Goal: Task Accomplishment & Management: Use online tool/utility

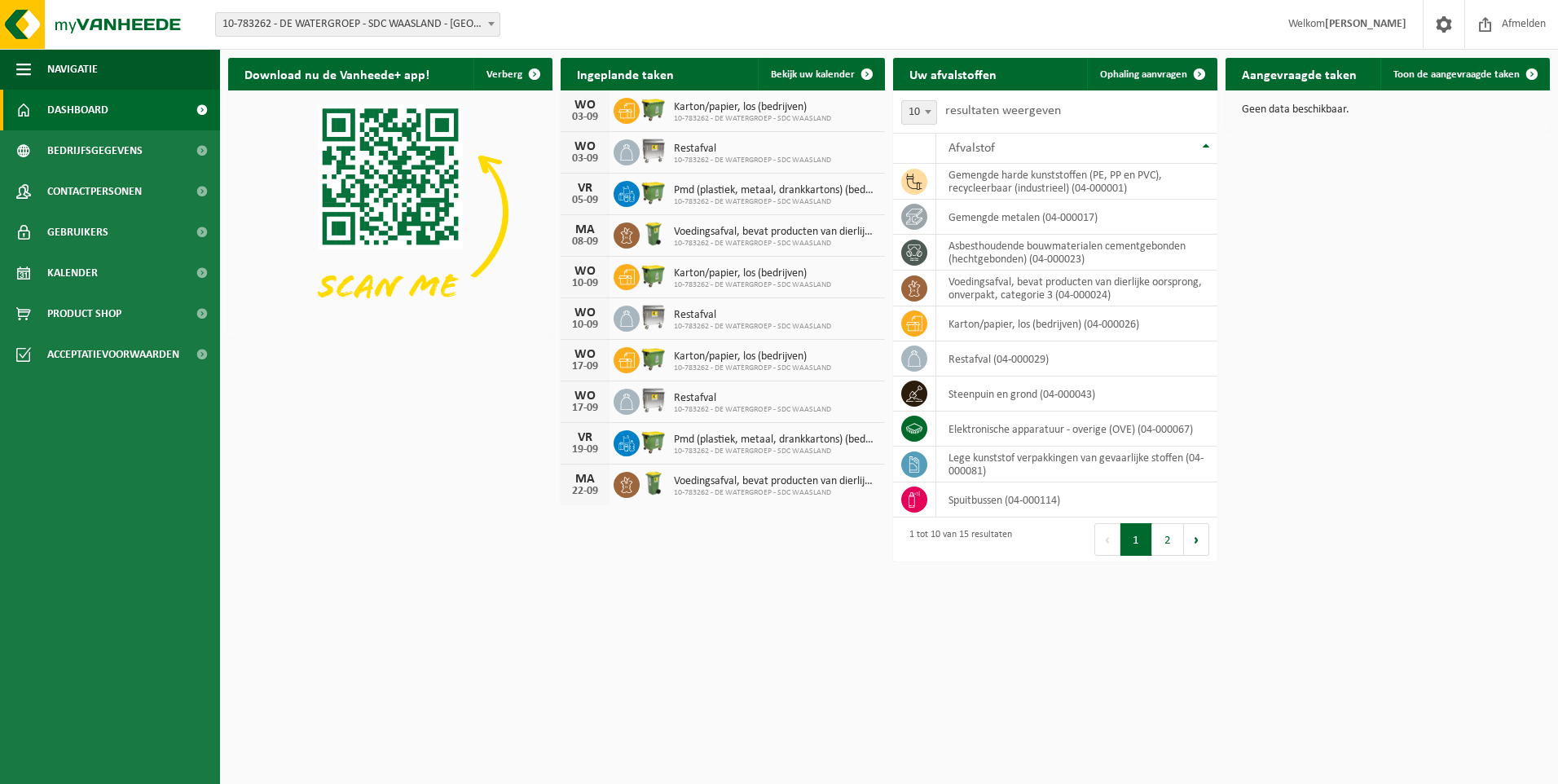
click at [491, 27] on span at bounding box center [490, 24] width 16 height 22
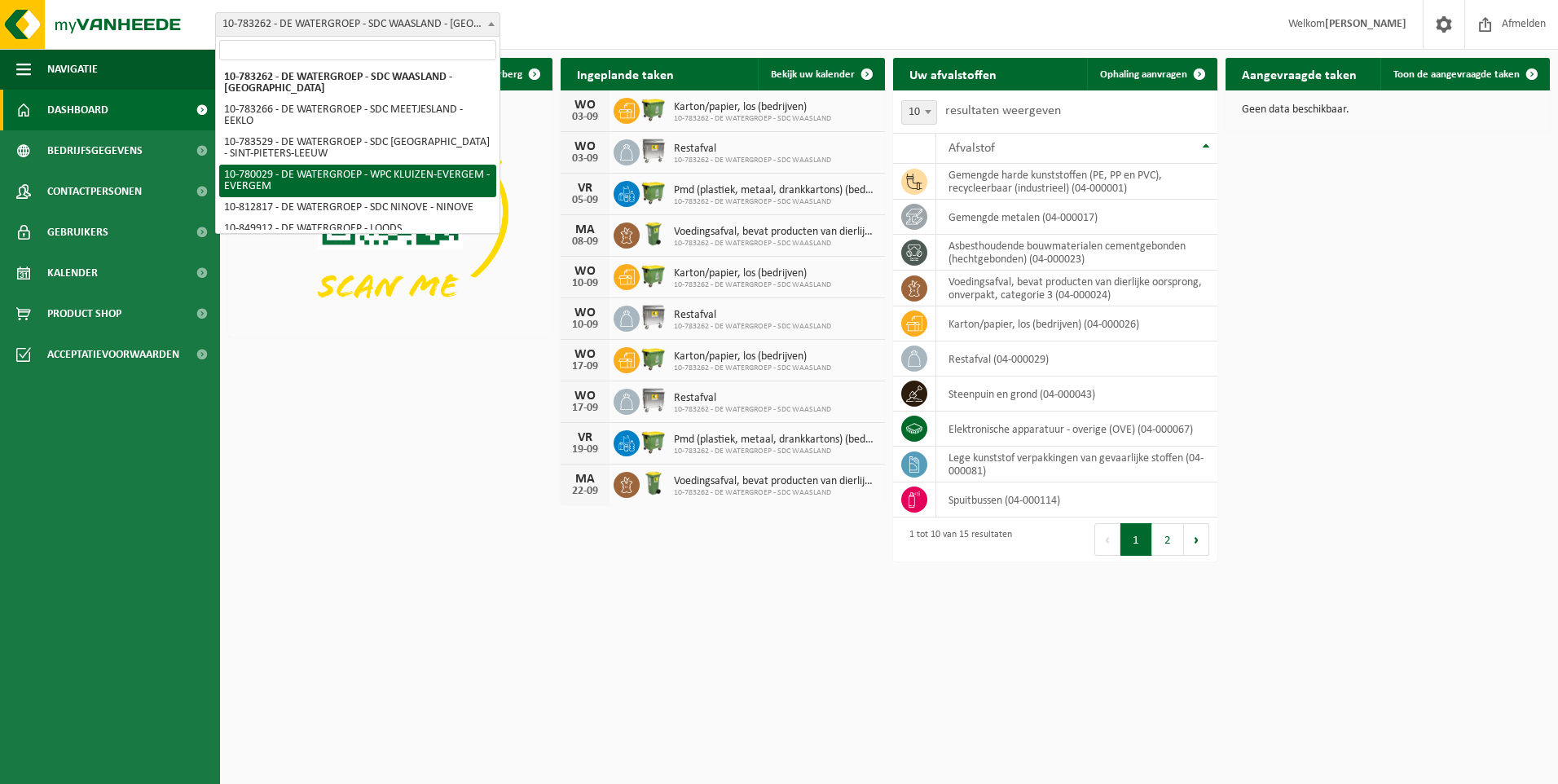
select select "28336"
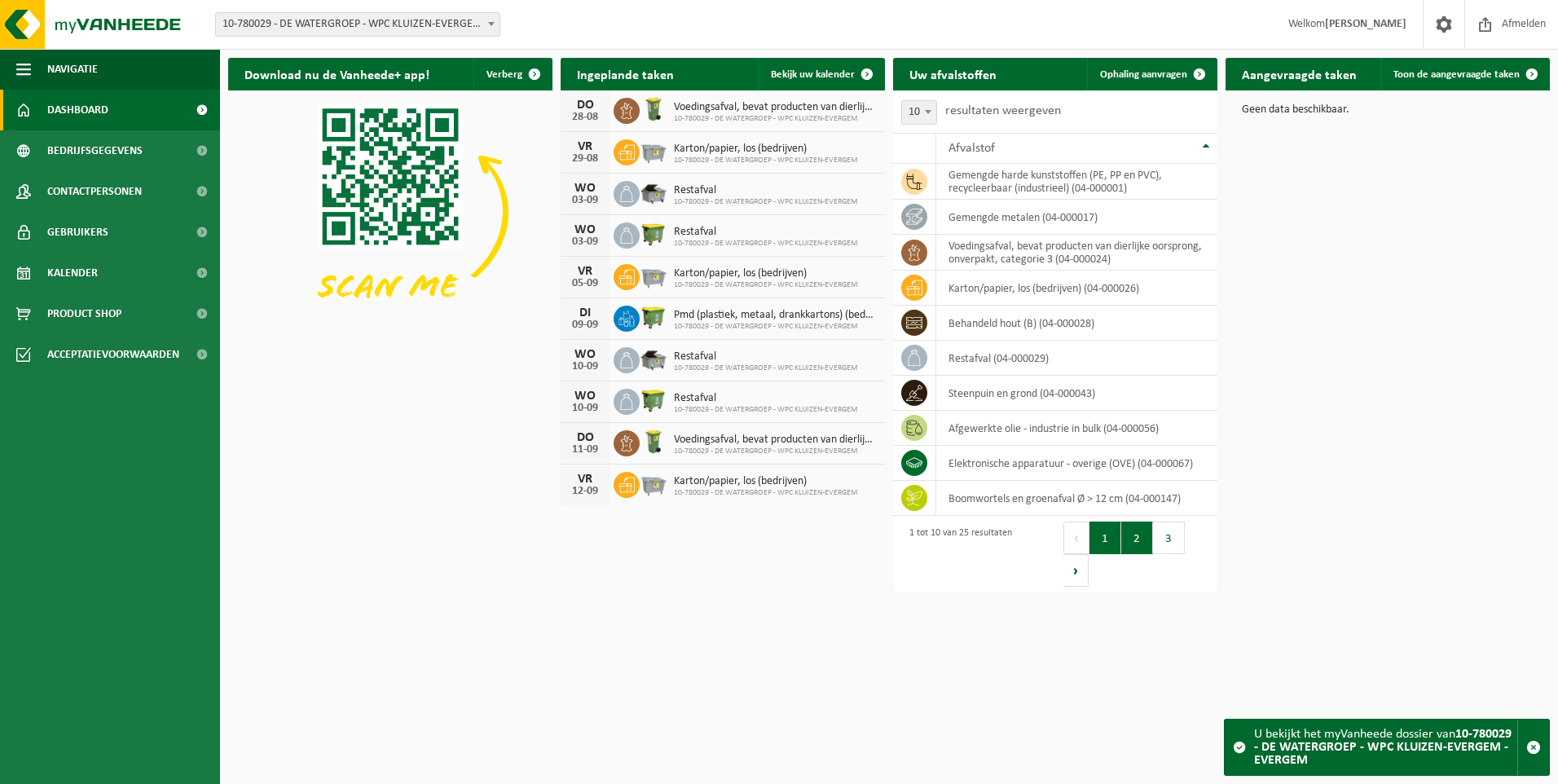
click at [1143, 546] on button "2" at bounding box center [1137, 537] width 32 height 33
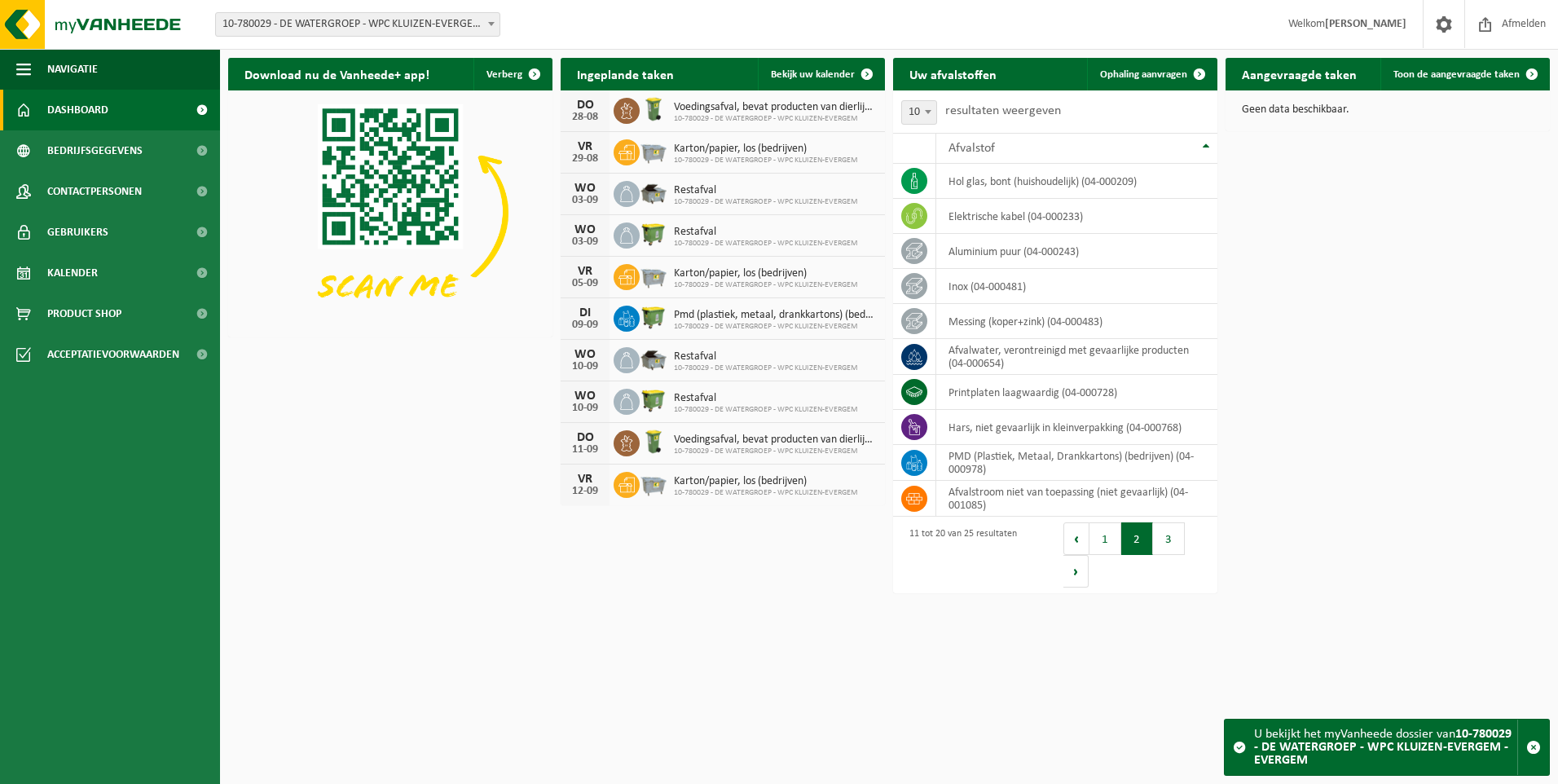
click at [1142, 545] on button "2" at bounding box center [1137, 538] width 32 height 33
click at [1175, 545] on button "3" at bounding box center [1169, 538] width 32 height 33
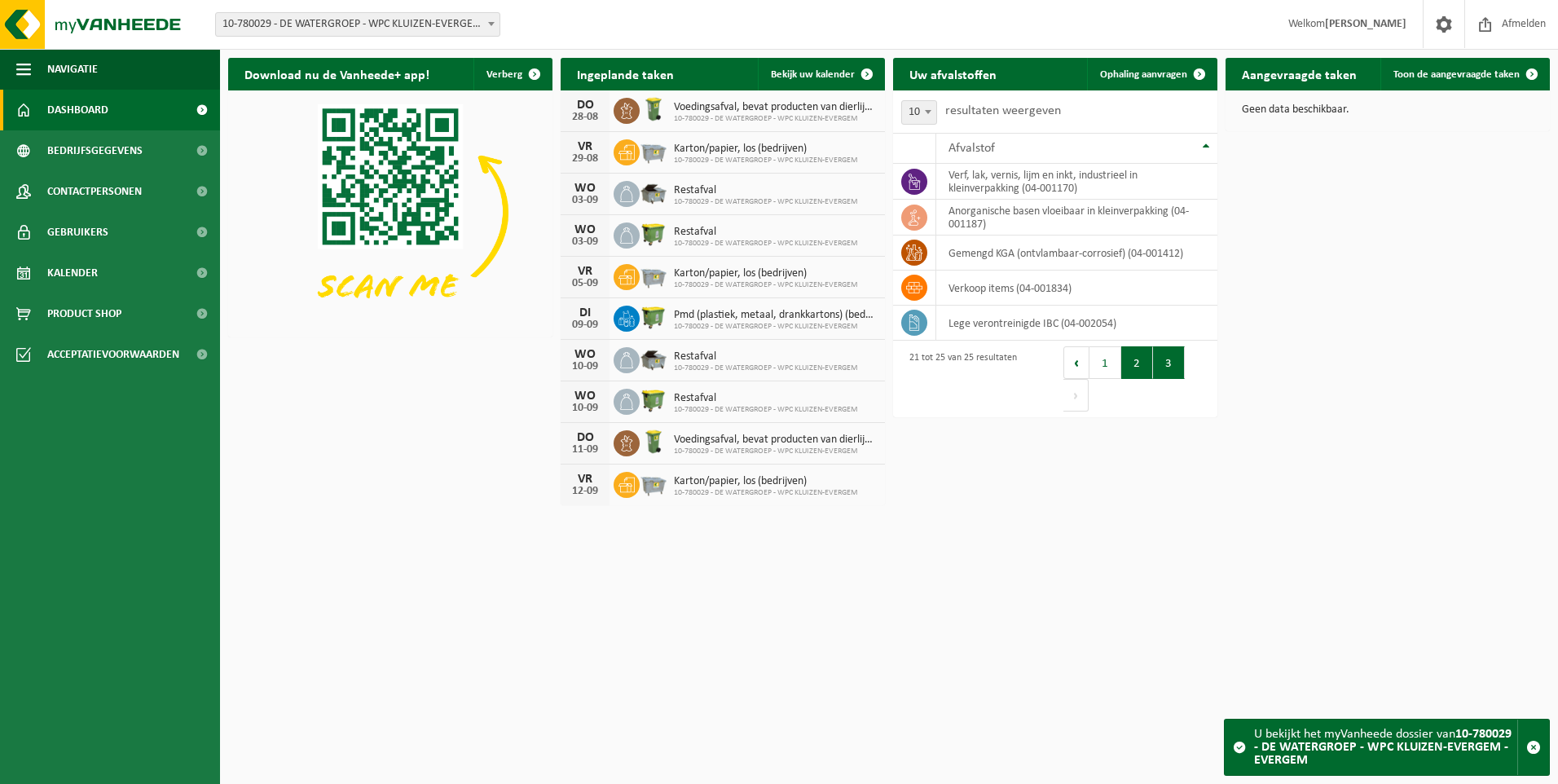
click at [1146, 371] on button "2" at bounding box center [1137, 362] width 32 height 33
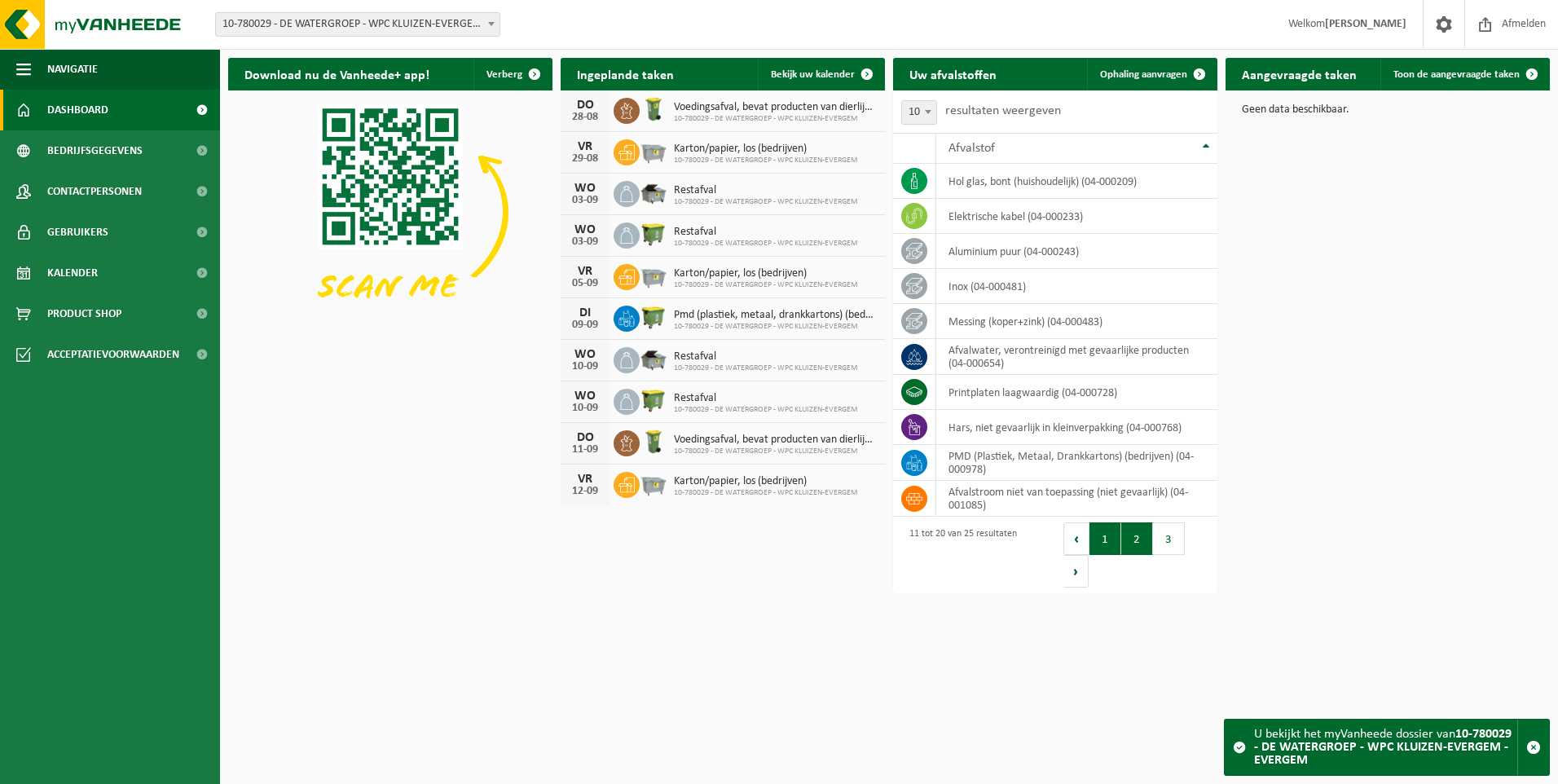
click at [1100, 549] on button "1" at bounding box center [1105, 538] width 32 height 33
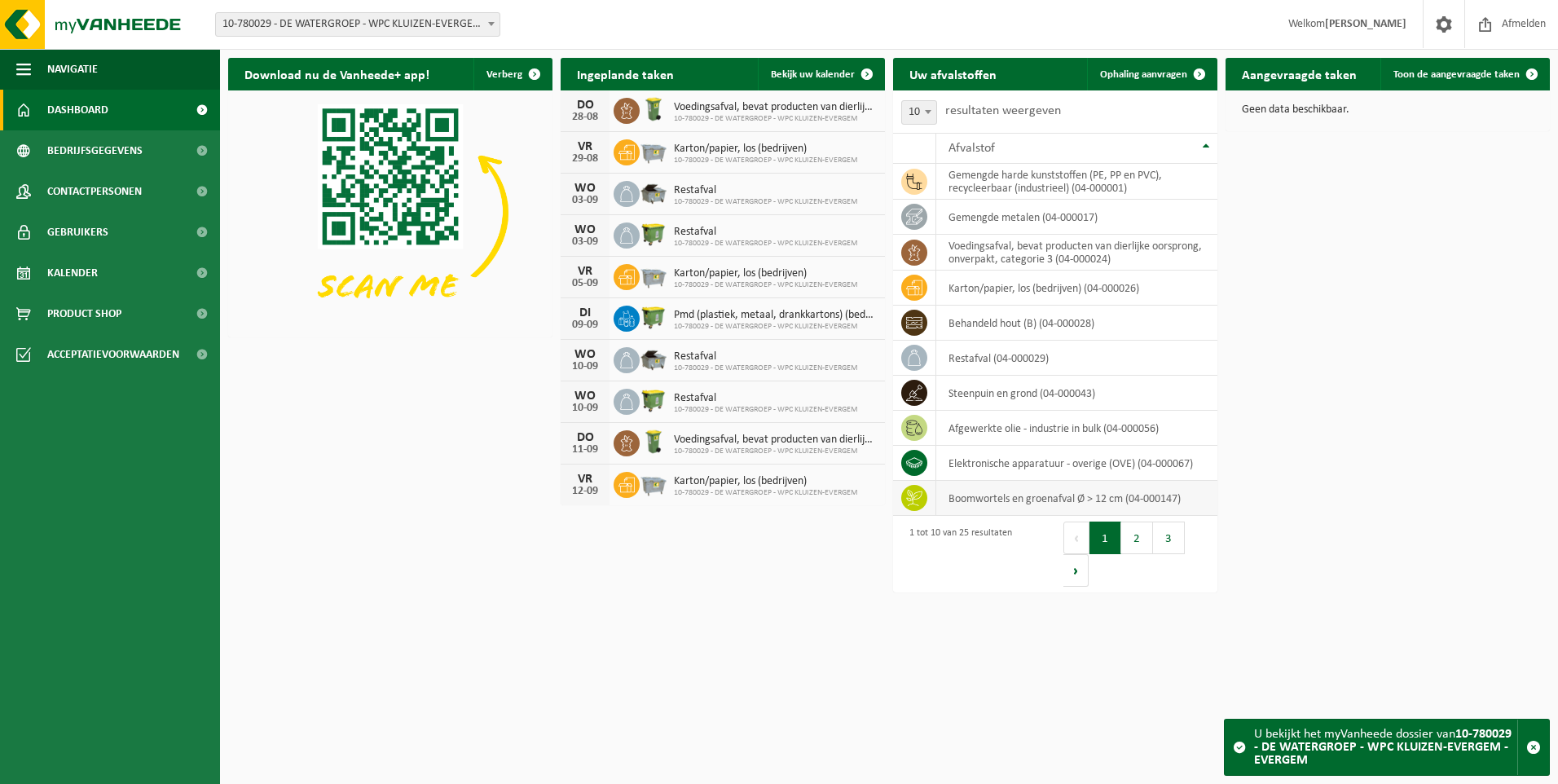
click at [913, 495] on icon at bounding box center [914, 497] width 16 height 16
drag, startPoint x: 913, startPoint y: 495, endPoint x: 1019, endPoint y: 508, distance: 106.8
click at [1019, 509] on td "boomwortels en groenafval Ø > 12 cm (04-000147)" at bounding box center [1077, 498] width 281 height 35
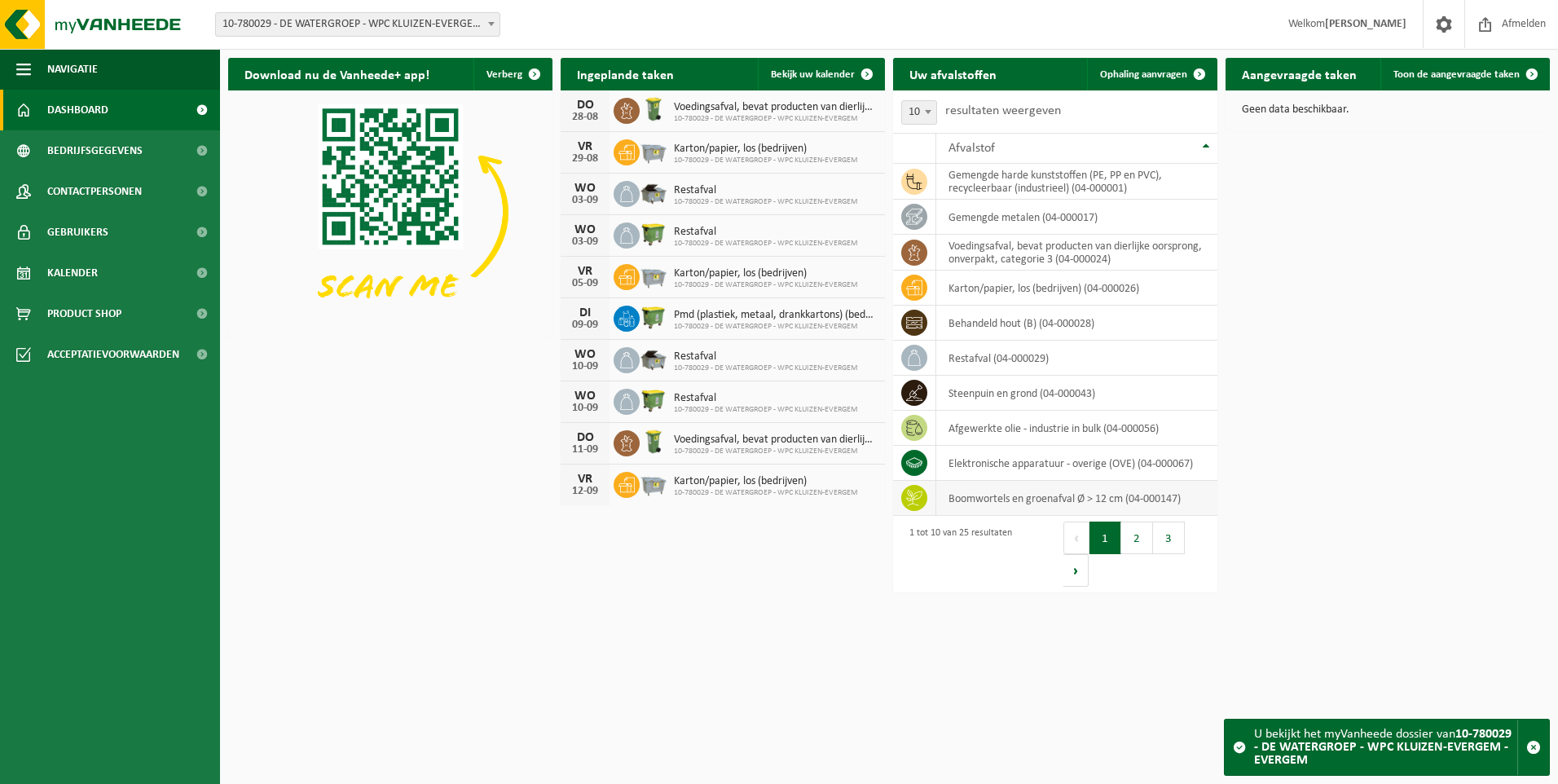
click at [1052, 501] on td "boomwortels en groenafval Ø > 12 cm (04-000147)" at bounding box center [1077, 498] width 281 height 35
click at [1052, 500] on td "boomwortels en groenafval Ø > 12 cm (04-000147)" at bounding box center [1077, 498] width 281 height 35
drag, startPoint x: 1052, startPoint y: 500, endPoint x: 917, endPoint y: 499, distance: 135.0
click at [917, 501] on icon at bounding box center [914, 497] width 16 height 16
click at [928, 110] on b at bounding box center [928, 112] width 7 height 4
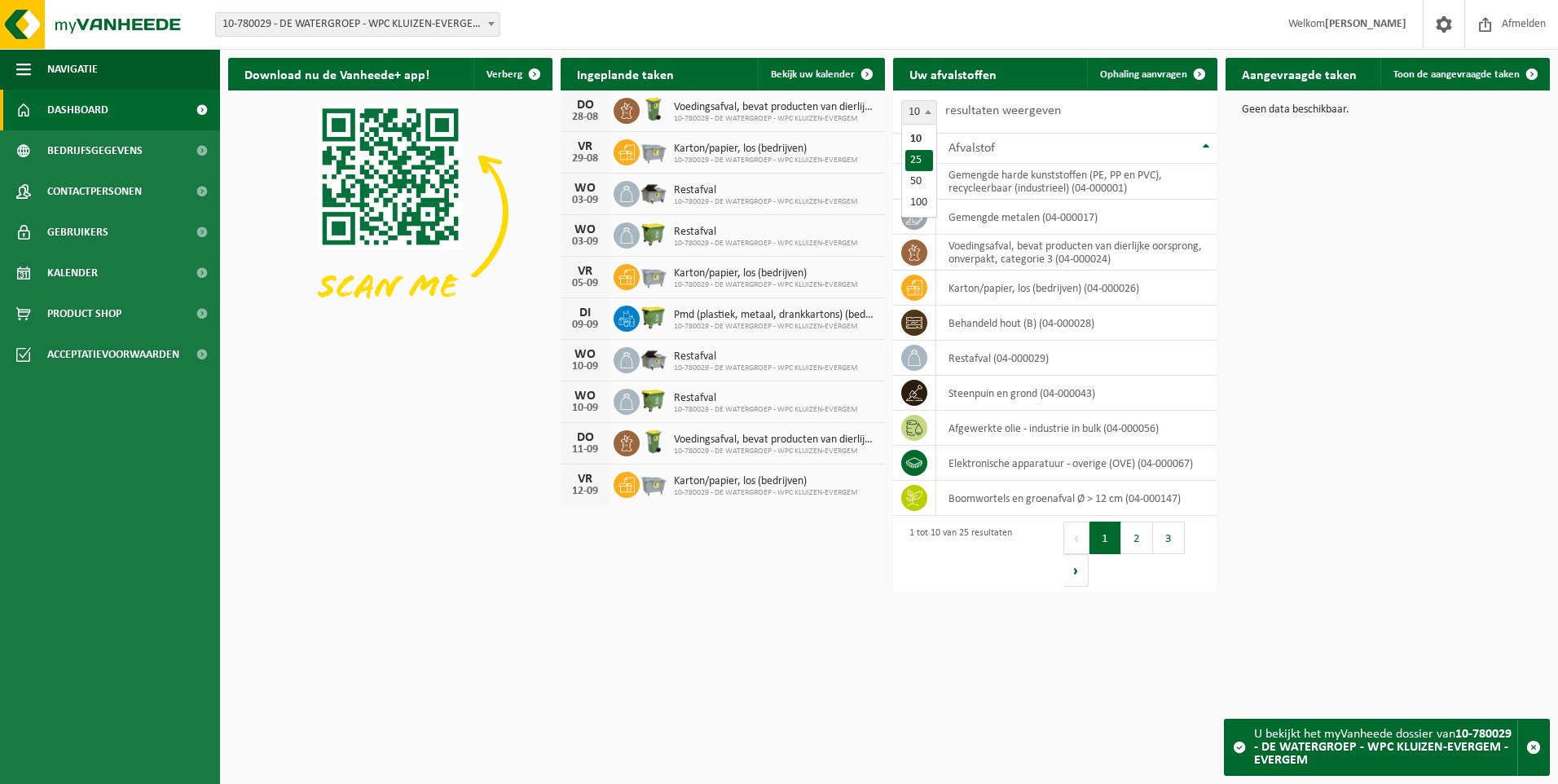
select select "25"
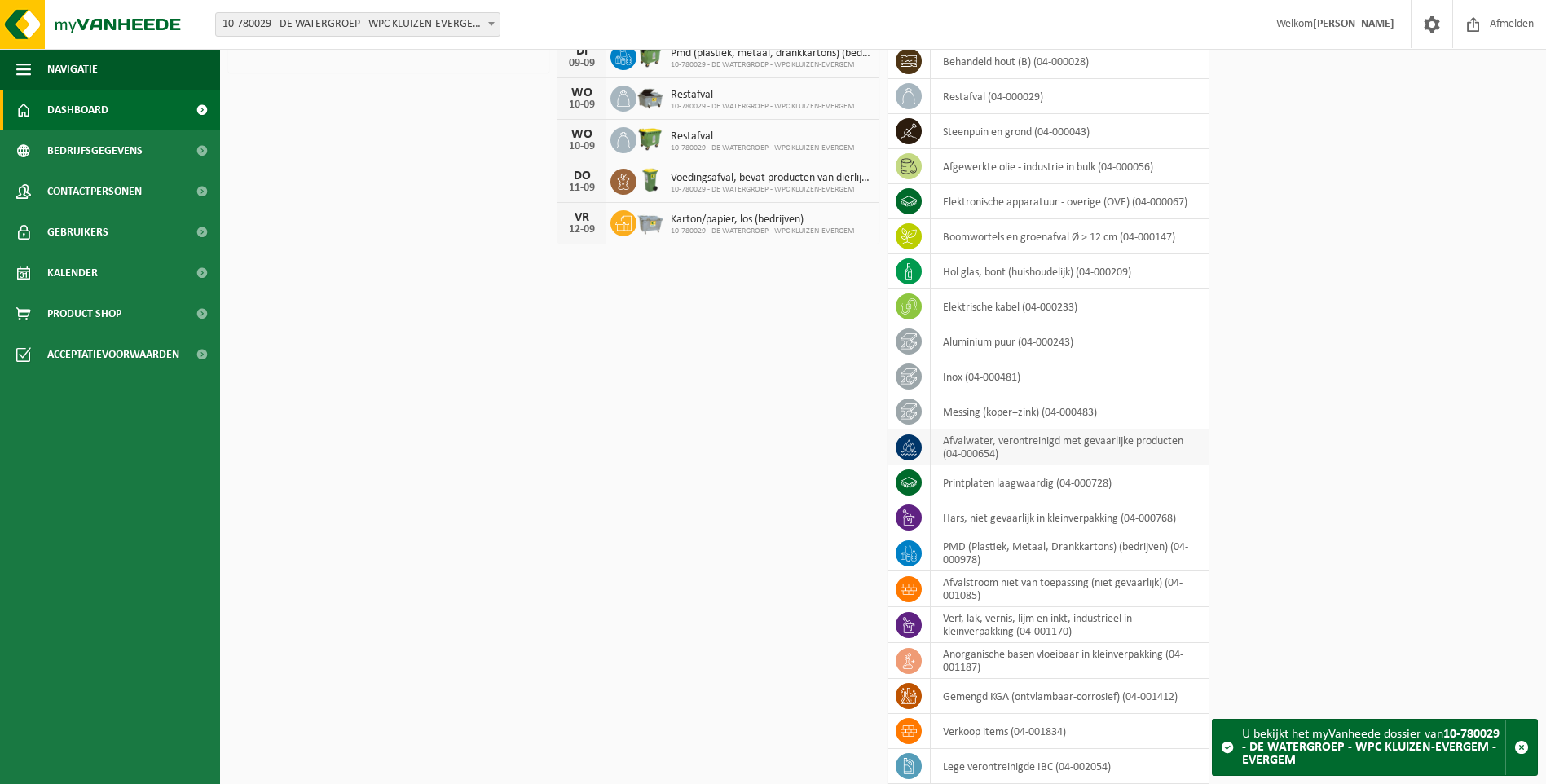
scroll to position [233, 0]
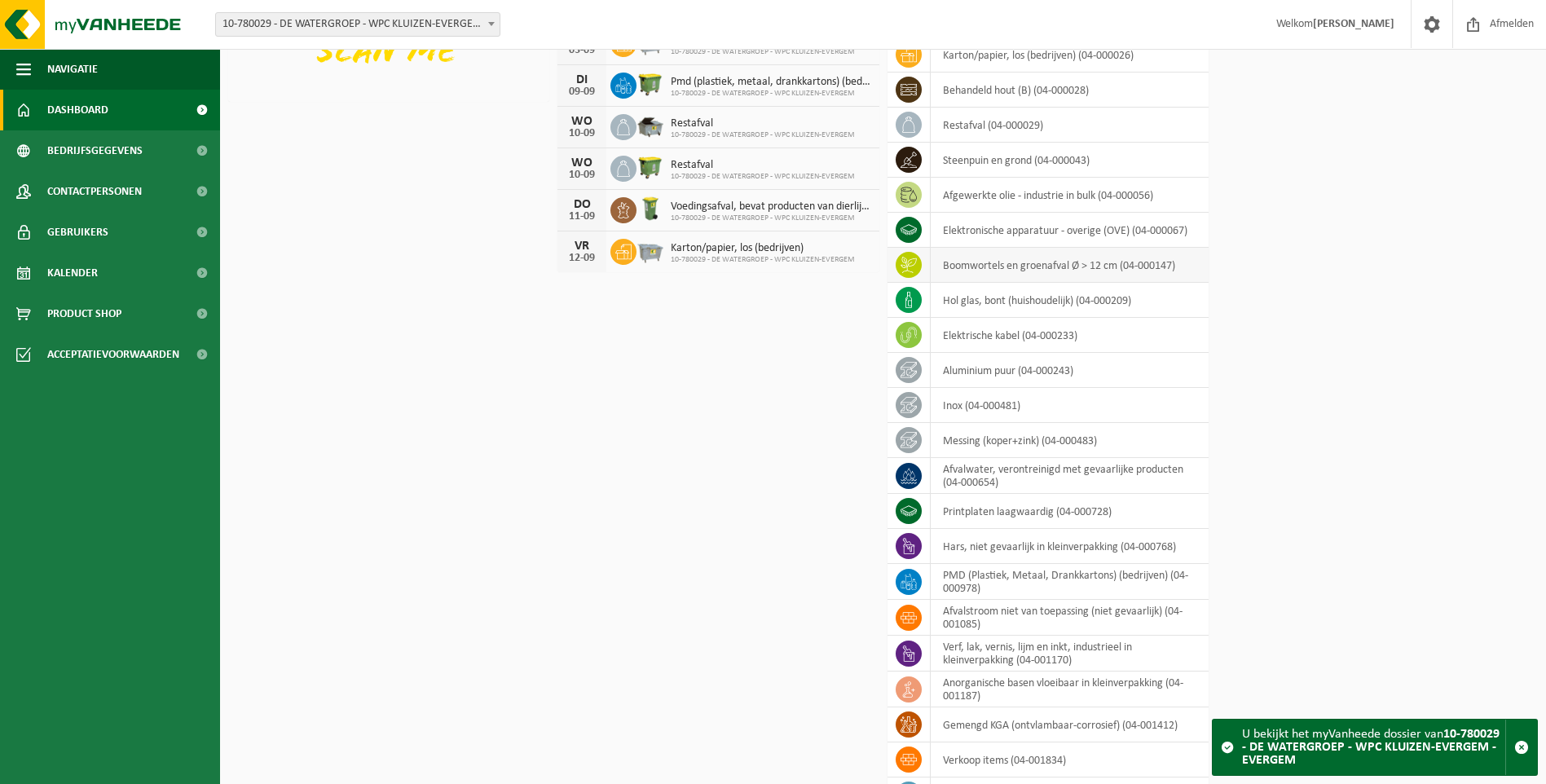
click at [1069, 267] on td "boomwortels en groenafval Ø > 12 cm (04-000147)" at bounding box center [1070, 264] width 278 height 35
click at [911, 265] on icon at bounding box center [909, 264] width 16 height 16
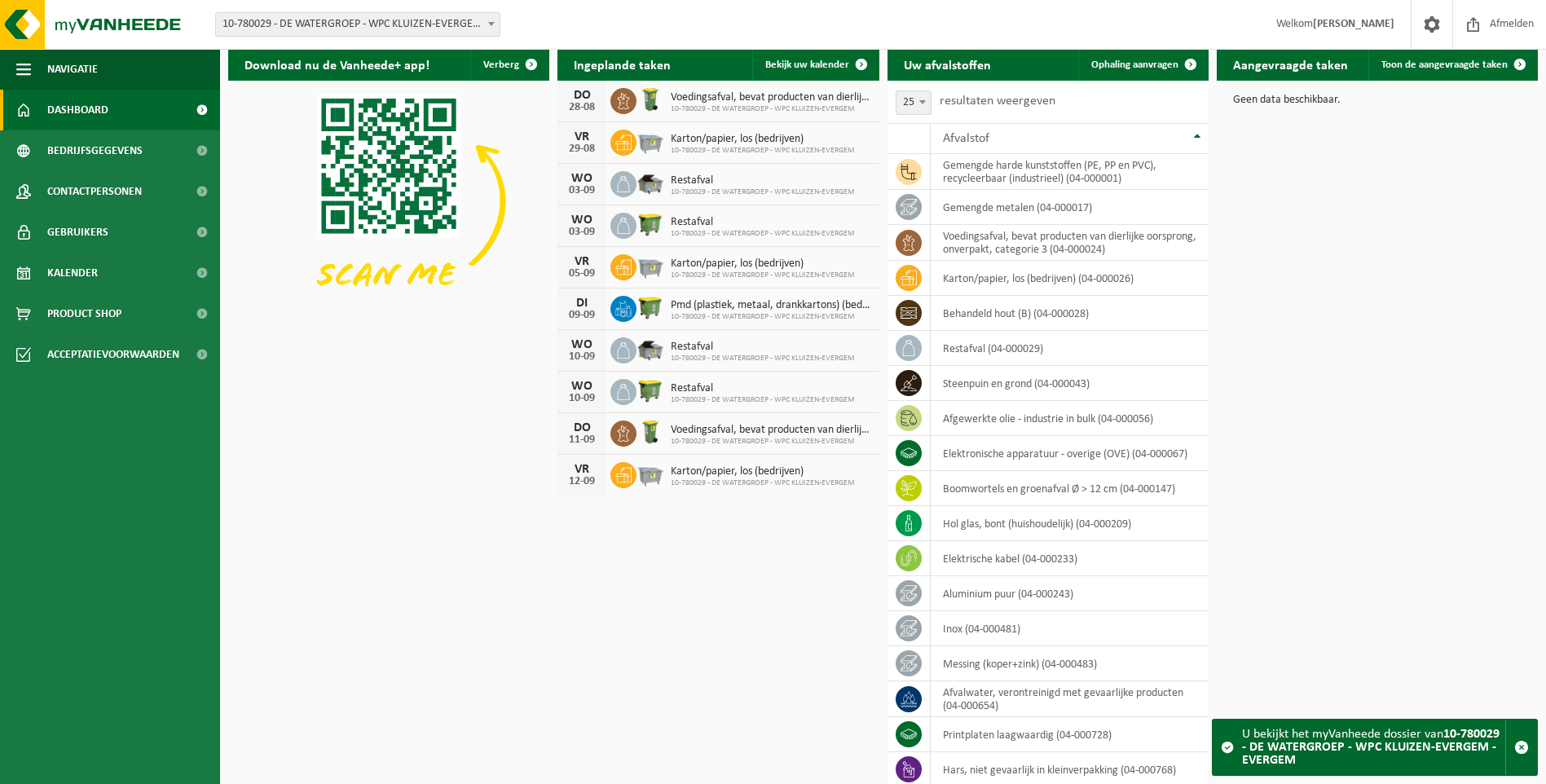
scroll to position [0, 0]
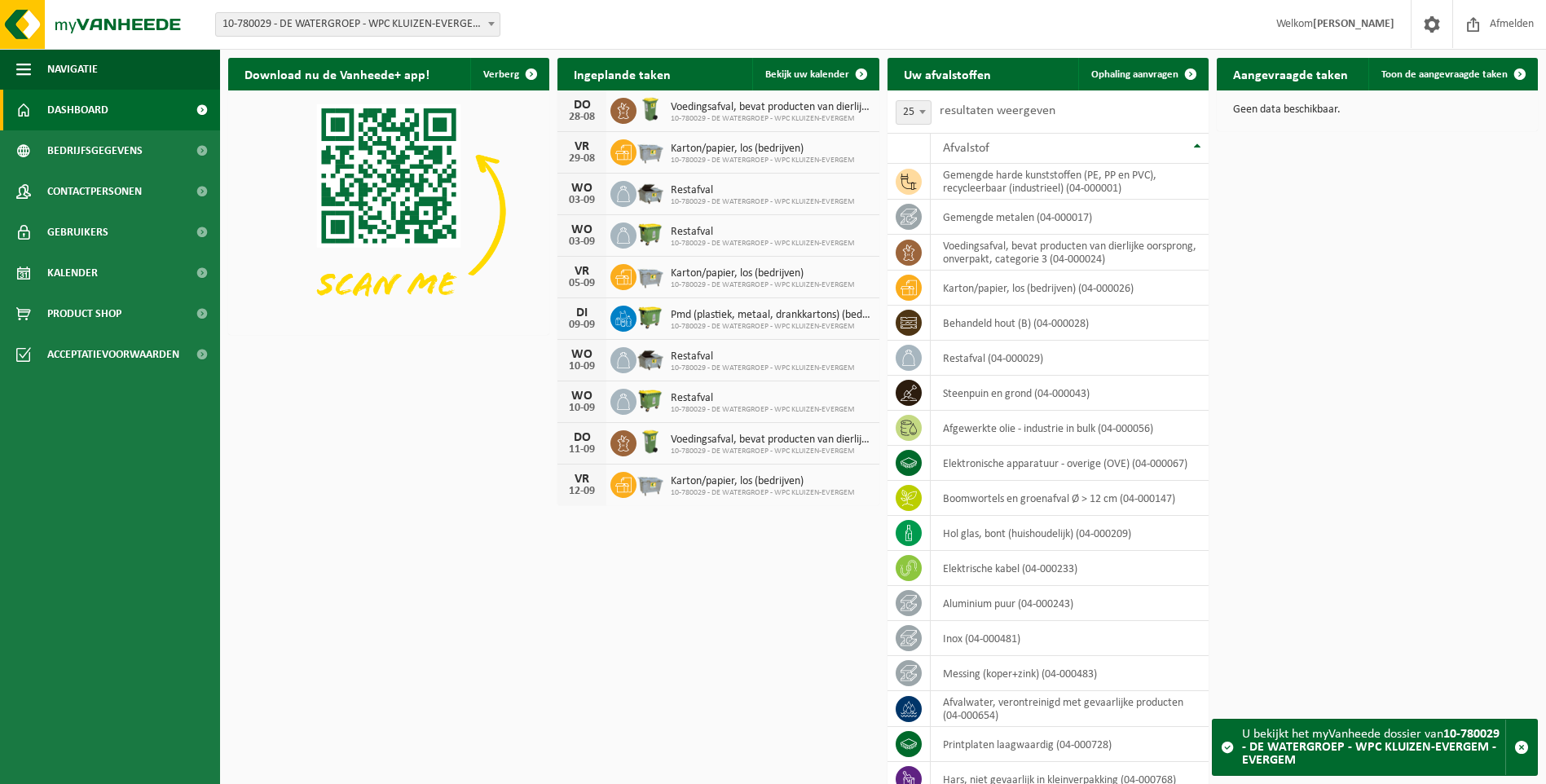
drag, startPoint x: 232, startPoint y: 421, endPoint x: 318, endPoint y: 483, distance: 106.0
click at [315, 478] on div "Navigatie Afmelden Dashboard Bedrijfsgegevens Contactpersonen Gebruikers Kalend…" at bounding box center [773, 549] width 1546 height 1098
click at [381, 552] on div "Download nu de Vanheede+ app! Verberg Ingeplande taken Bekijk uw kalender DO 28…" at bounding box center [883, 574] width 1318 height 1048
click at [1159, 75] on span "Ophaling aanvragen" at bounding box center [1135, 74] width 88 height 10
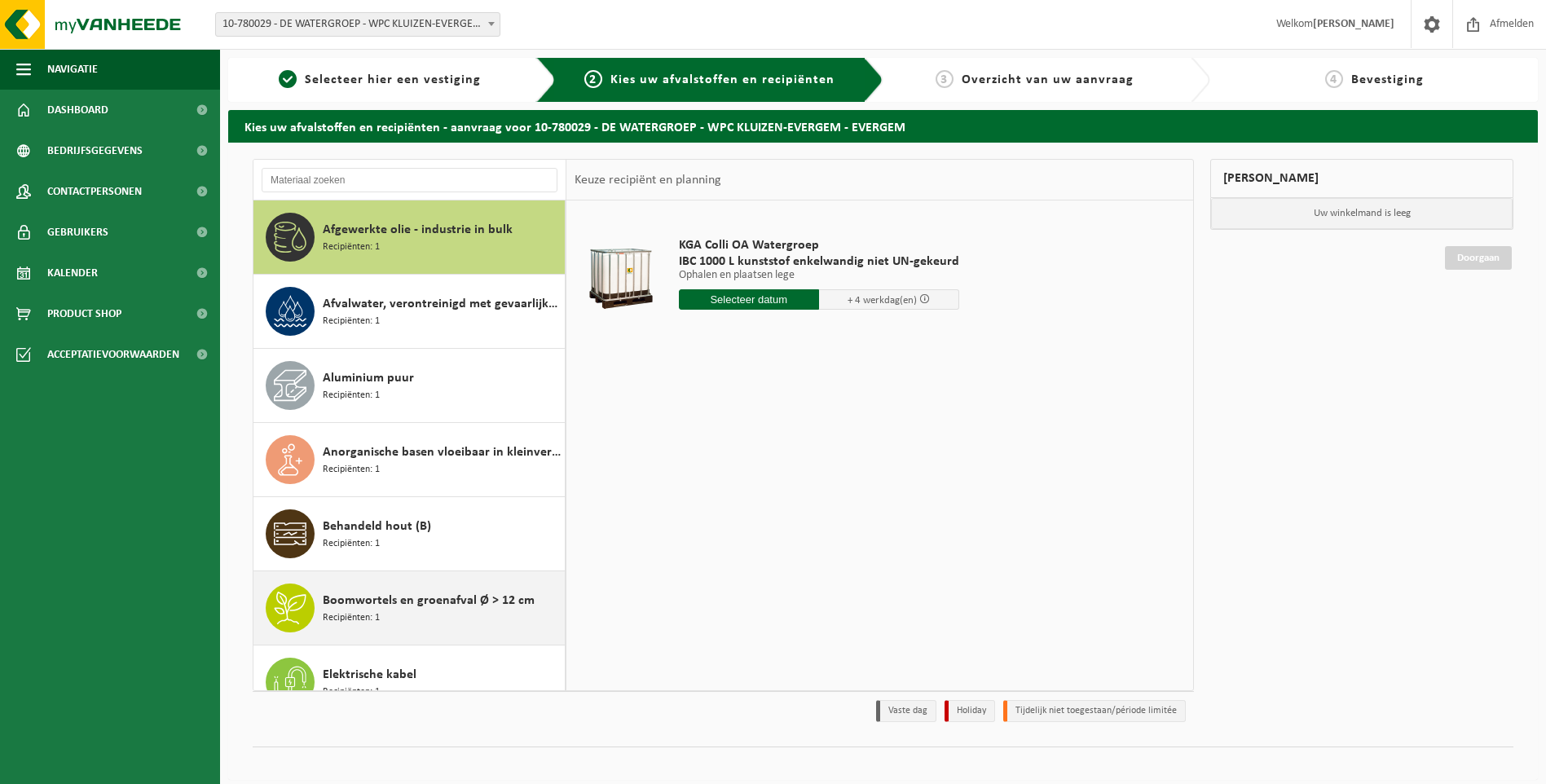
click at [310, 616] on span at bounding box center [290, 608] width 49 height 49
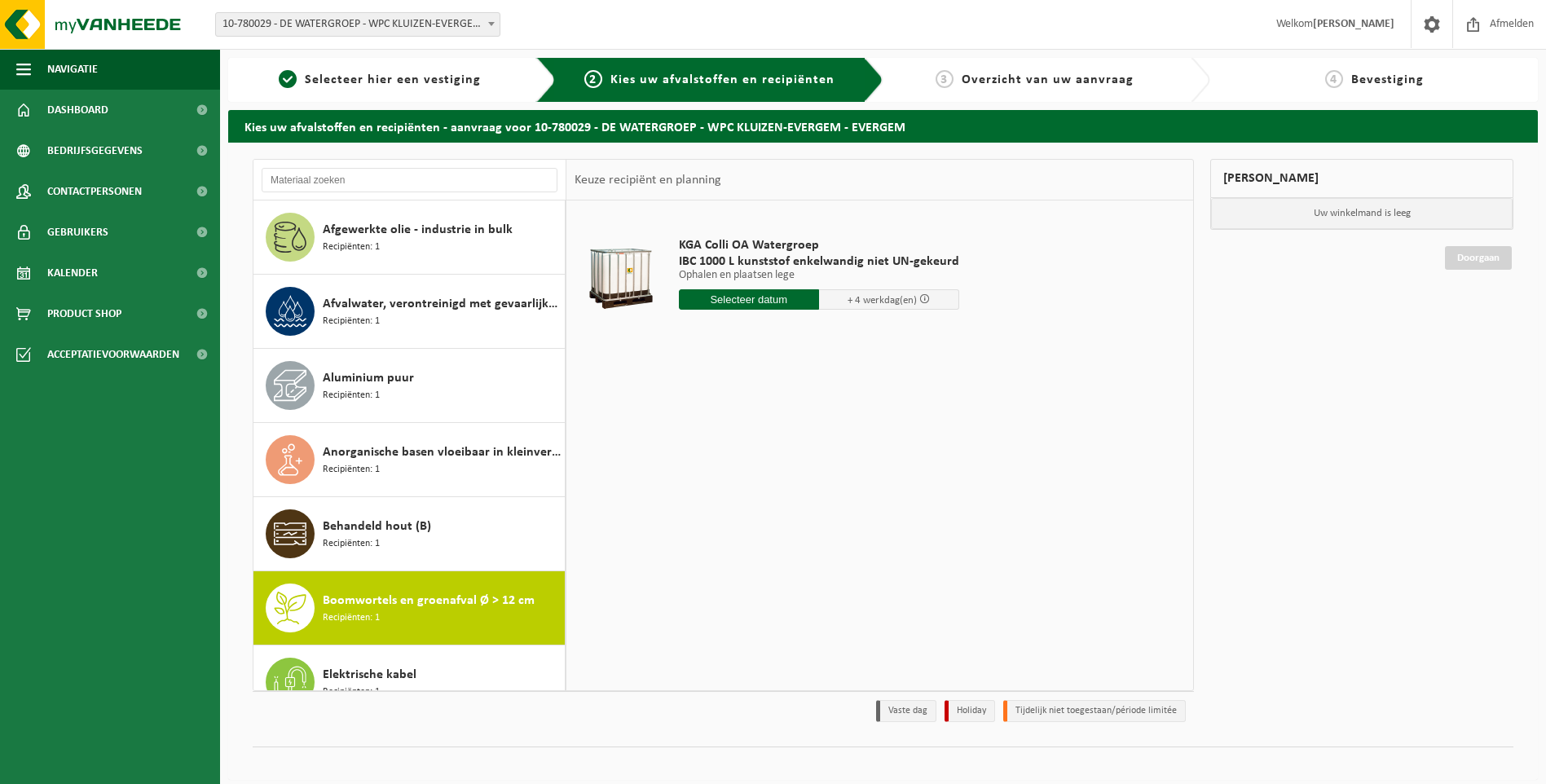
scroll to position [371, 0]
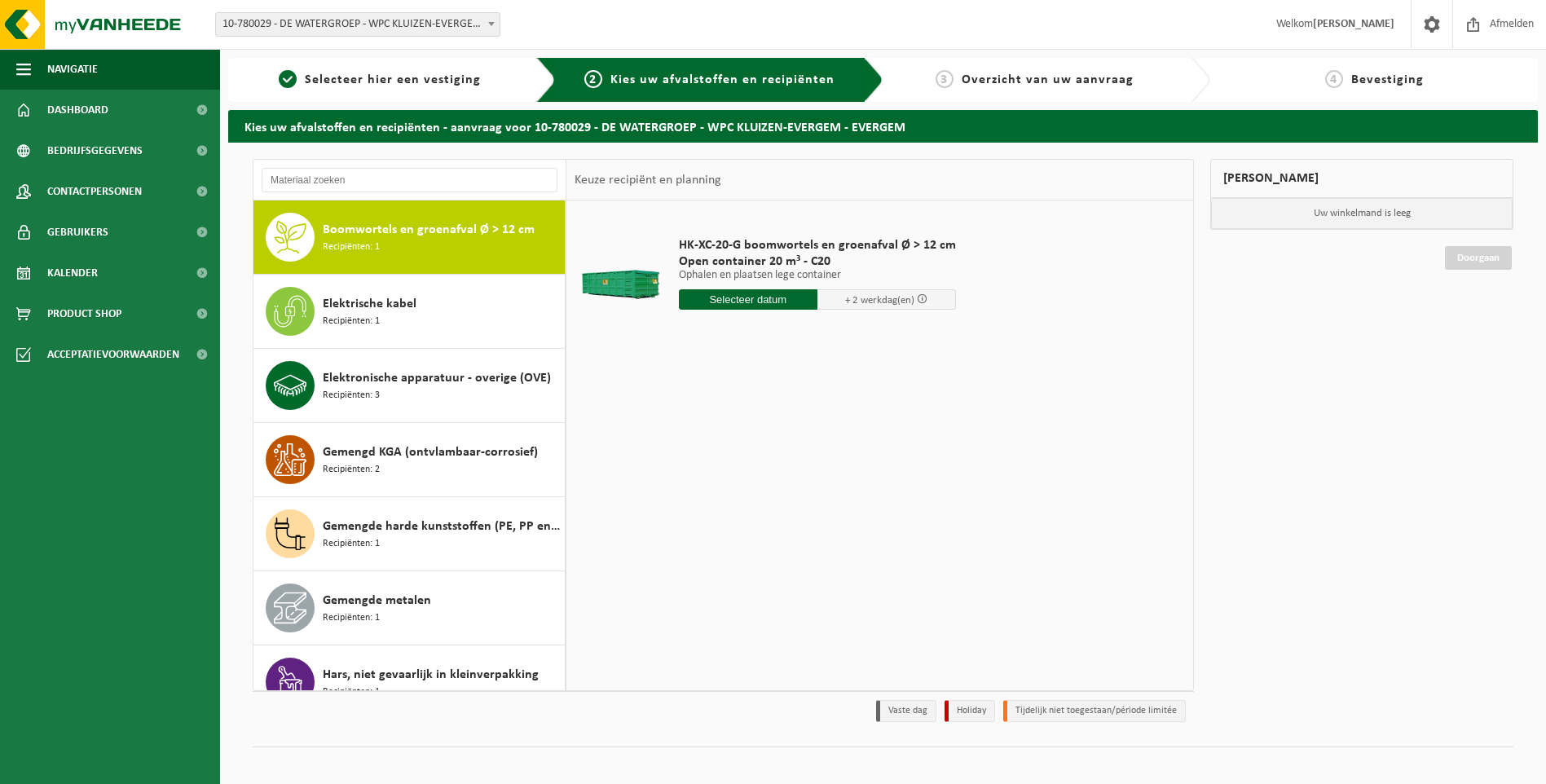
click at [735, 300] on input "text" at bounding box center [748, 299] width 138 height 21
click at [869, 303] on span "+ 2 werkdag(en)" at bounding box center [880, 299] width 70 height 10
click at [745, 252] on span "HK-XC-20-G boomwortels en groenafval Ø > 12 cm" at bounding box center [817, 245] width 277 height 16
click at [739, 296] on input "text" at bounding box center [748, 299] width 138 height 21
click at [863, 338] on icon at bounding box center [864, 337] width 26 height 26
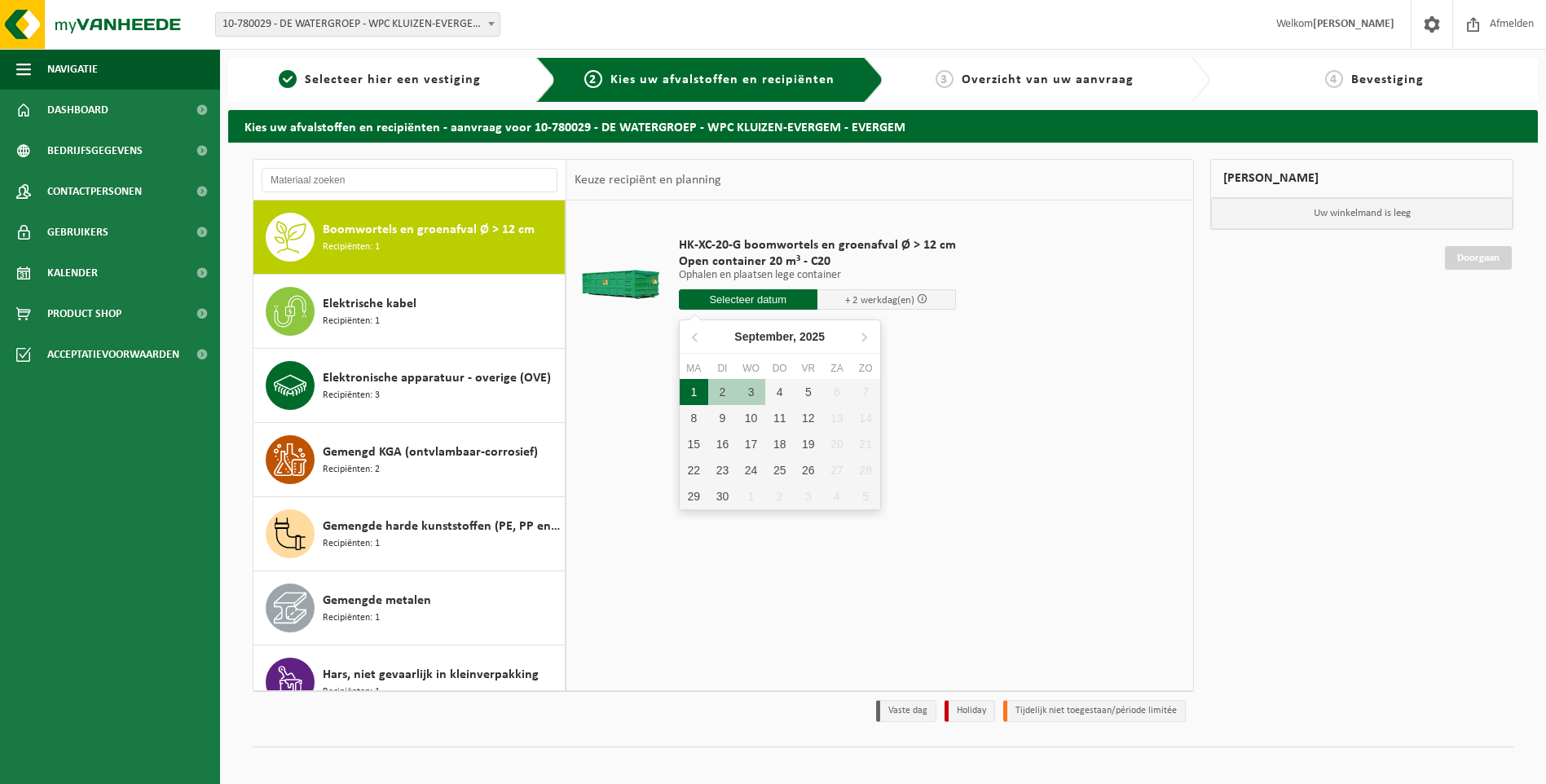
click at [693, 392] on div "1" at bounding box center [694, 392] width 28 height 26
type input "Van 2025-09-01"
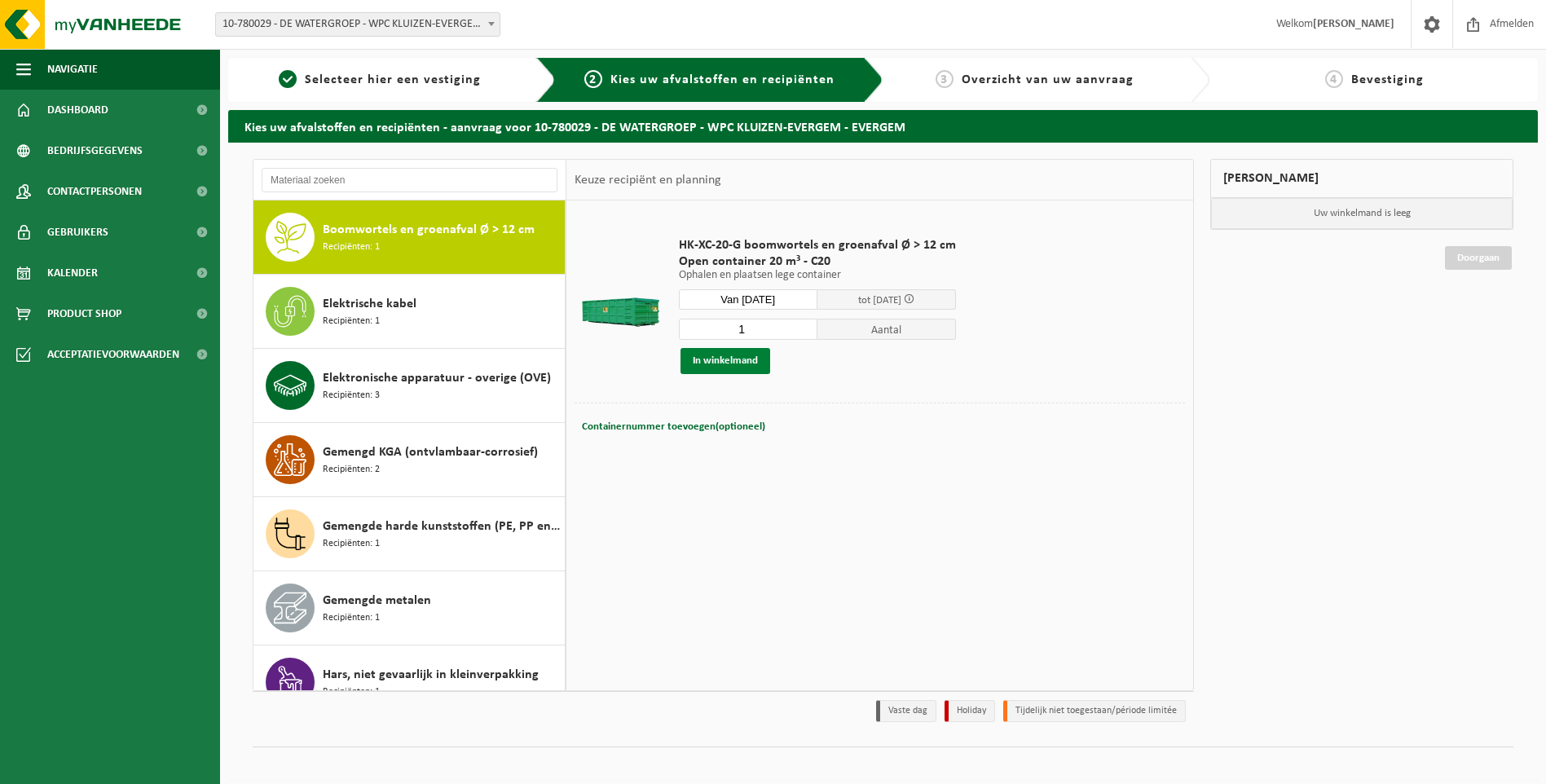
click at [732, 366] on button "In winkelmand" at bounding box center [725, 361] width 89 height 26
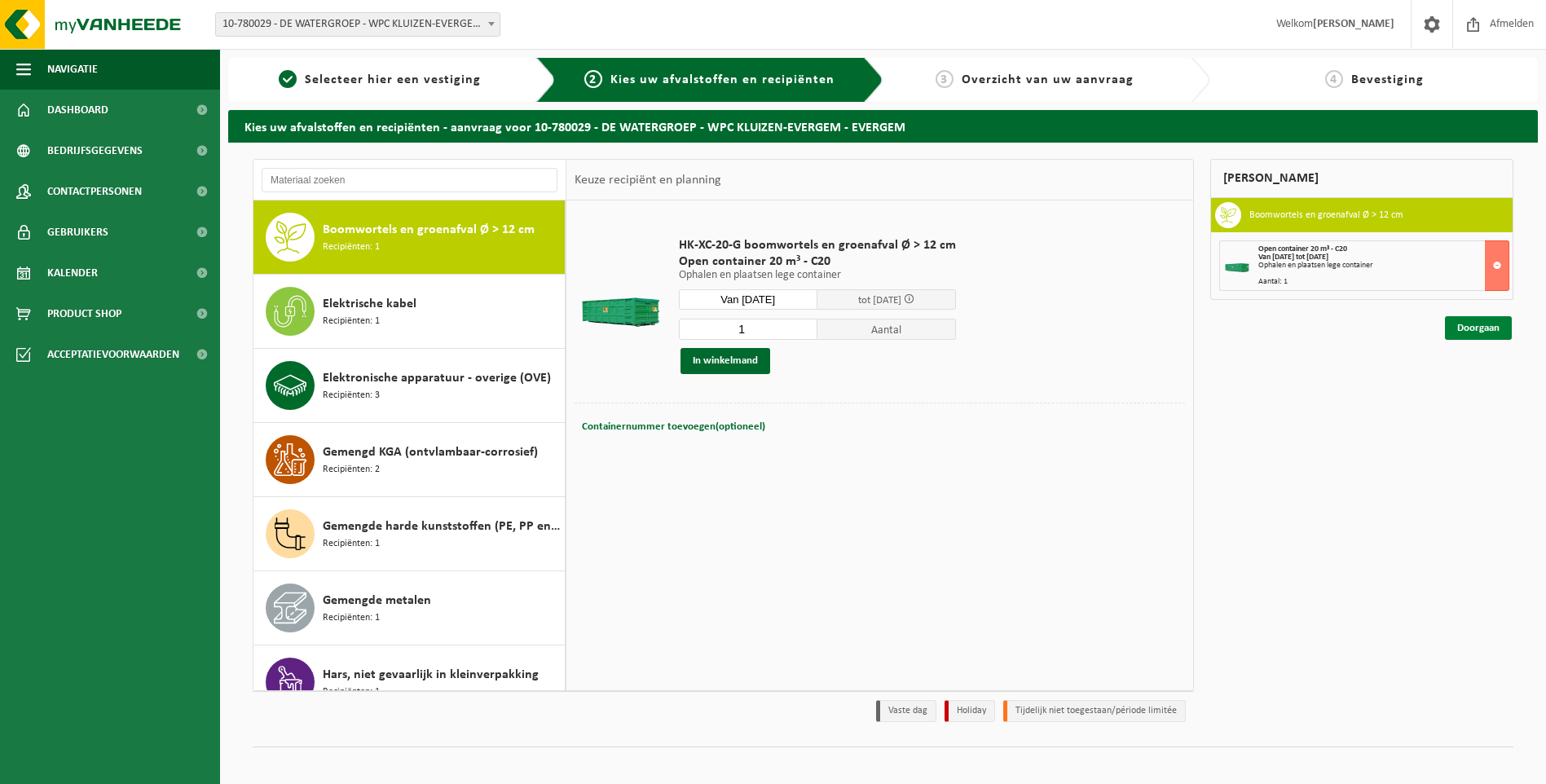
click at [1490, 329] on link "Doorgaan" at bounding box center [1478, 328] width 67 height 24
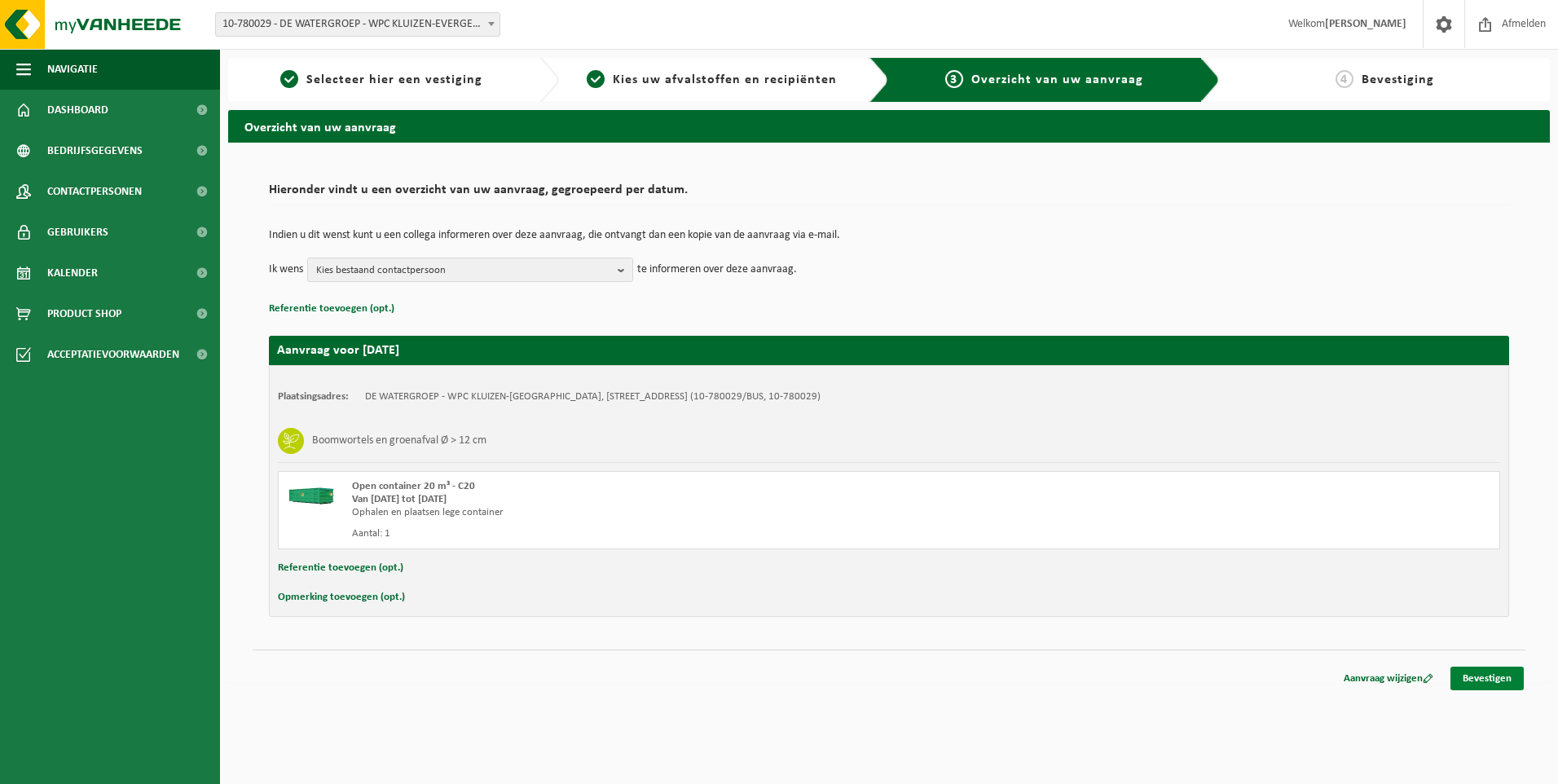
click at [1503, 677] on link "Bevestigen" at bounding box center [1487, 678] width 73 height 24
